Goal: Navigation & Orientation: Find specific page/section

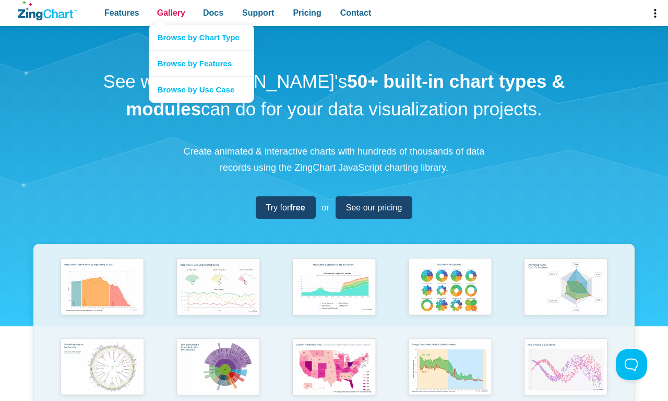
click at [171, 13] on span "Gallery" at bounding box center [171, 13] width 28 height 14
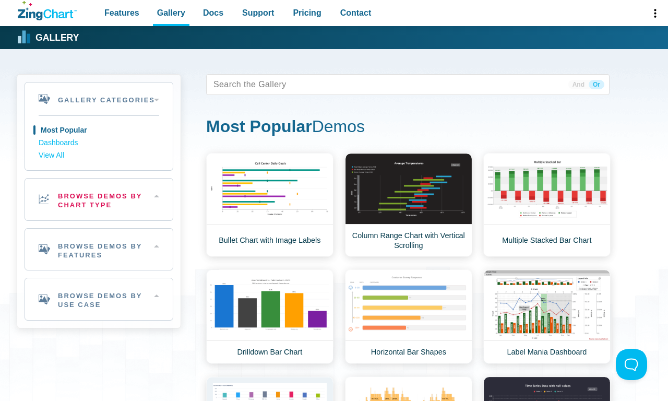
click at [99, 199] on h2 "Browse Demos By Chart Type" at bounding box center [99, 199] width 148 height 42
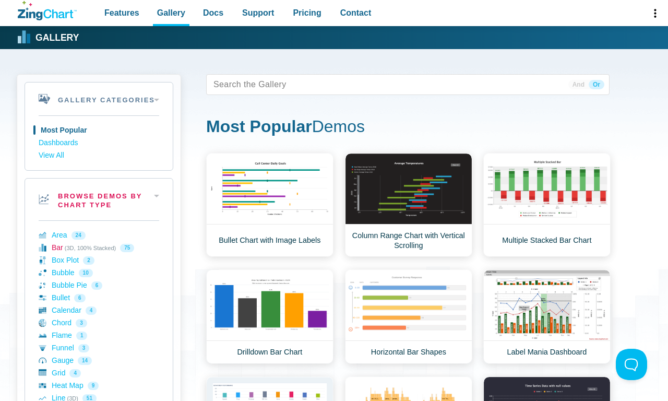
click at [99, 247] on link "Bar (3D, 100% Stacked) 75" at bounding box center [99, 248] width 121 height 13
